Goal: Task Accomplishment & Management: Manage account settings

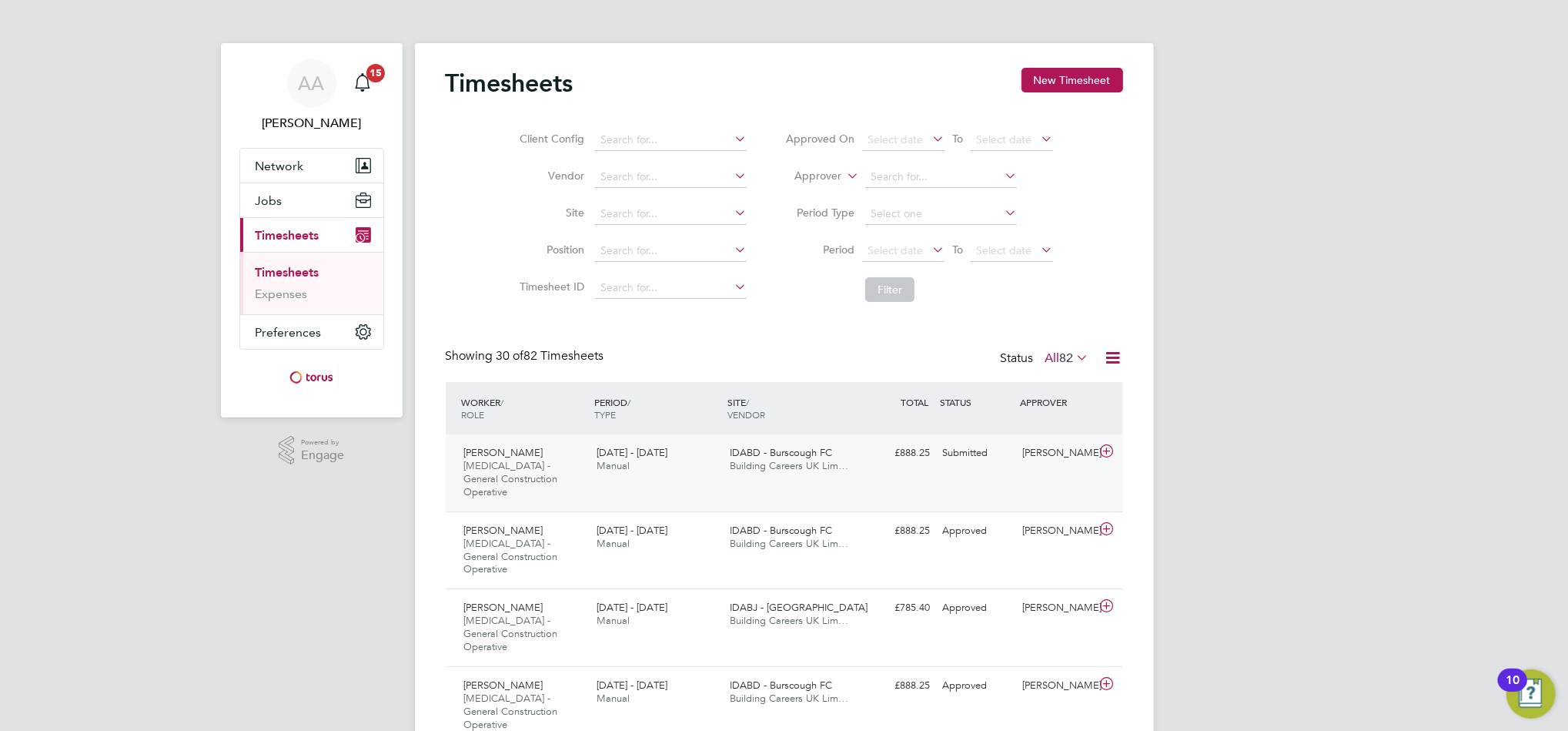
click at [480, 466] on span "[MEDICAL_DATA] - General Construction Operative" at bounding box center [511, 478] width 94 height 39
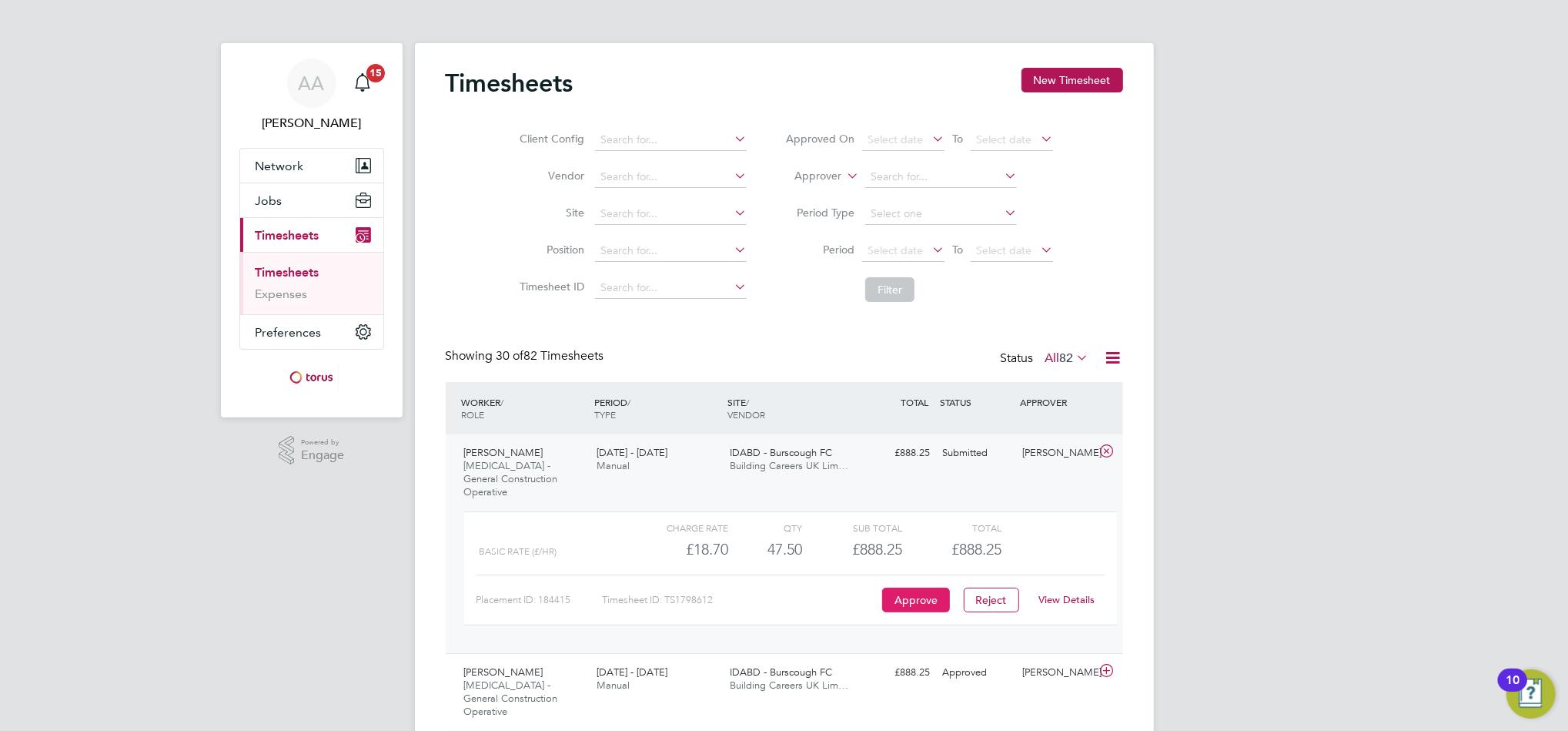
click at [921, 588] on button "Approve" at bounding box center [915, 600] width 68 height 25
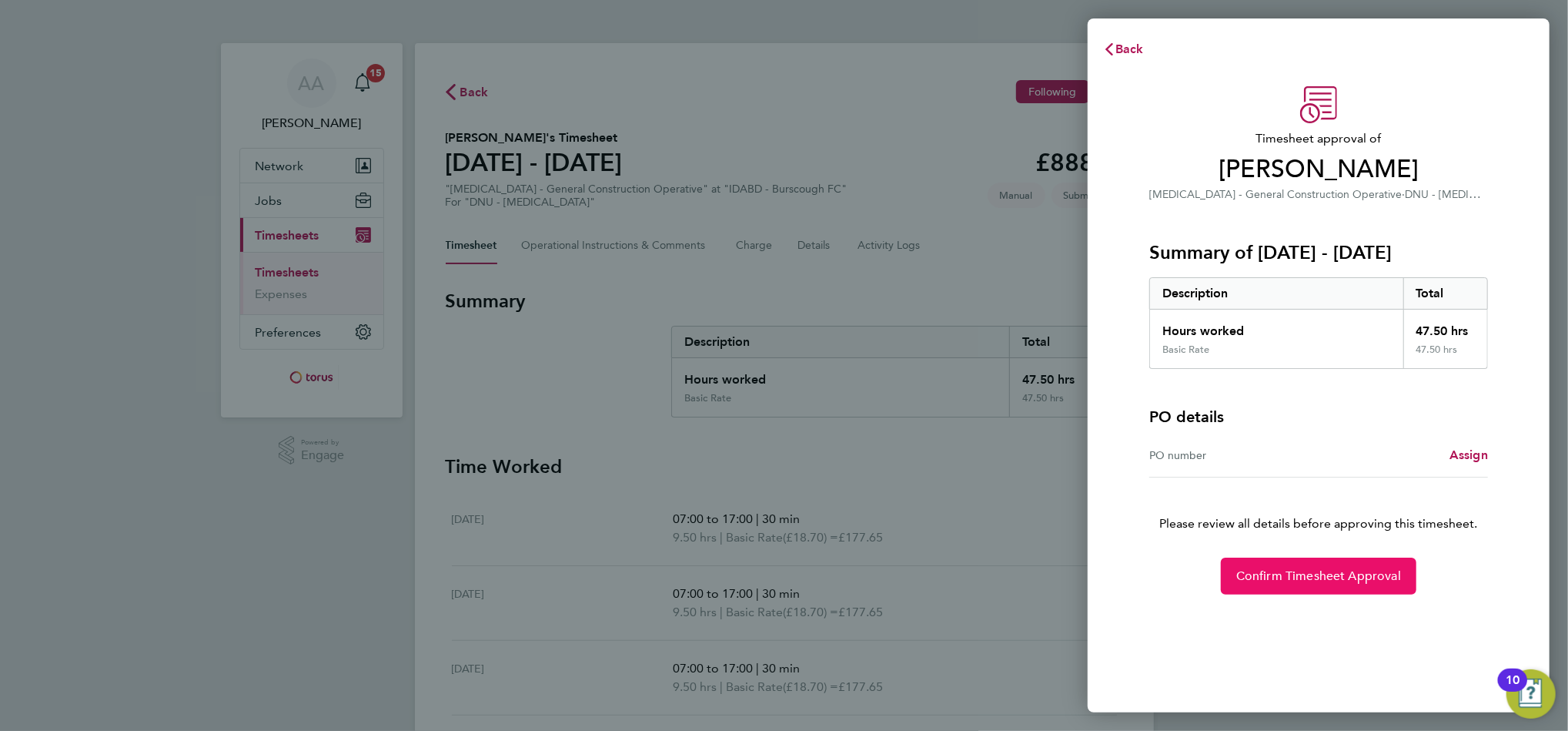
click at [1397, 575] on span "Confirm Timesheet Approval" at bounding box center [1318, 576] width 164 height 16
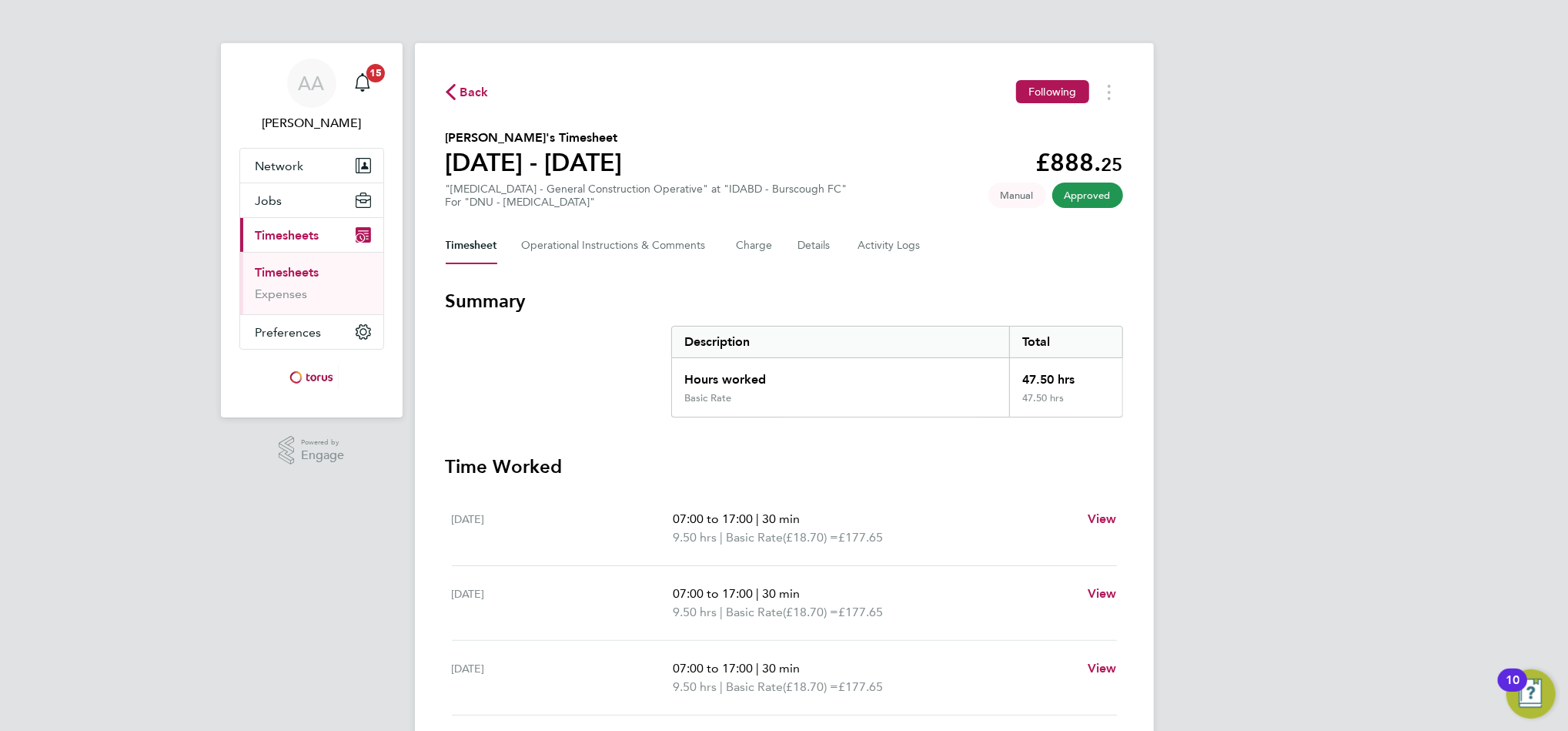
click at [310, 274] on link "Timesheets" at bounding box center [287, 272] width 64 height 15
